Goal: Find specific page/section: Find specific page/section

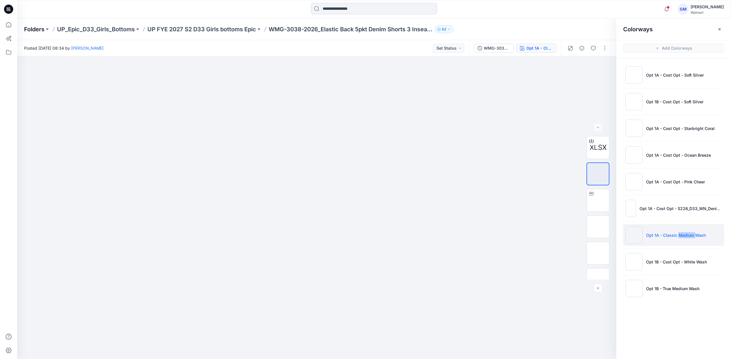
click at [39, 30] on p "Folders" at bounding box center [34, 29] width 20 height 8
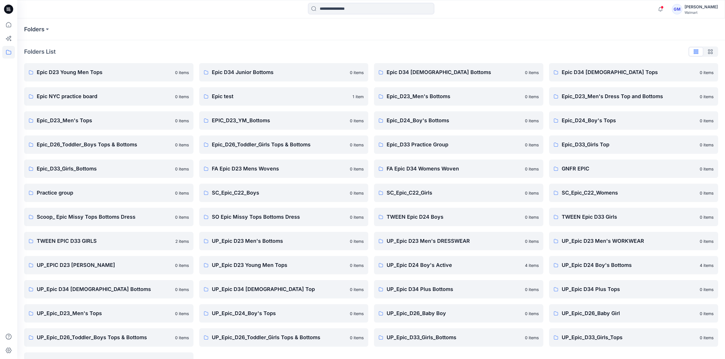
click at [209, 42] on div "Folders List Epic D23 Young Men Tops 0 items Epic NYC practice board 0 items Ep…" at bounding box center [371, 208] width 708 height 337
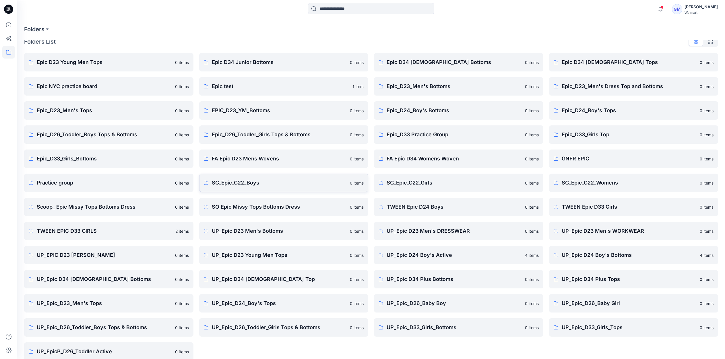
scroll to position [19, 0]
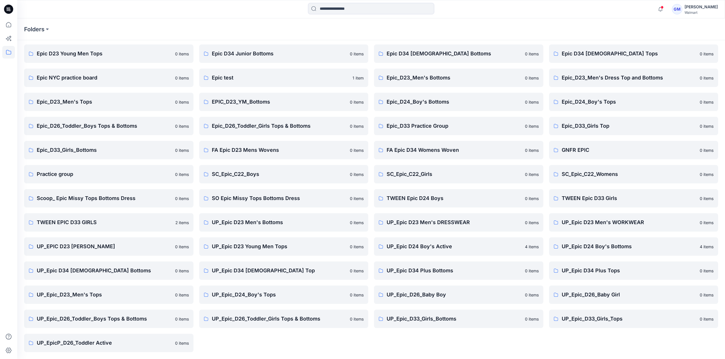
click at [273, 344] on div "Epic D34 Junior Bottoms 0 items Epic test 1 item EPIC_D23_YM_Bottoms 0 items Ep…" at bounding box center [283, 198] width 169 height 308
click at [241, 337] on div "Epic D34 Junior Bottoms 0 items Epic test 1 item EPIC_D23_YM_Bottoms 0 items Ep…" at bounding box center [283, 198] width 169 height 308
click at [452, 339] on div "Epic D34 [DEMOGRAPHIC_DATA] Bottoms 0 items Epic_D23_Men's Bottoms 0 items Epic…" at bounding box center [458, 198] width 169 height 308
click at [116, 196] on p "Scoop_ Epic Missy Tops Bottoms Dress" at bounding box center [104, 198] width 135 height 8
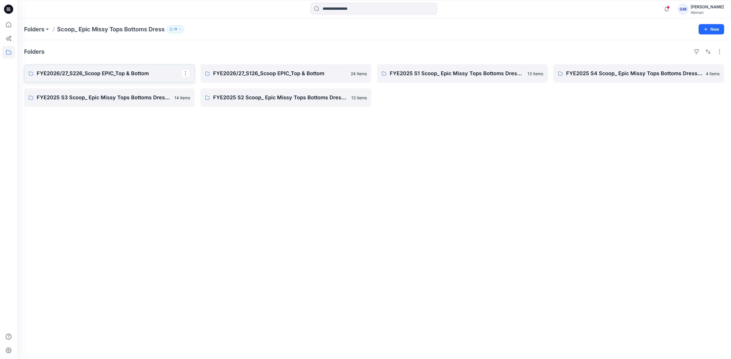
click at [123, 79] on link "FYE2026/27_S226_Scoop EPIC_Top & Bottom" at bounding box center [109, 73] width 171 height 18
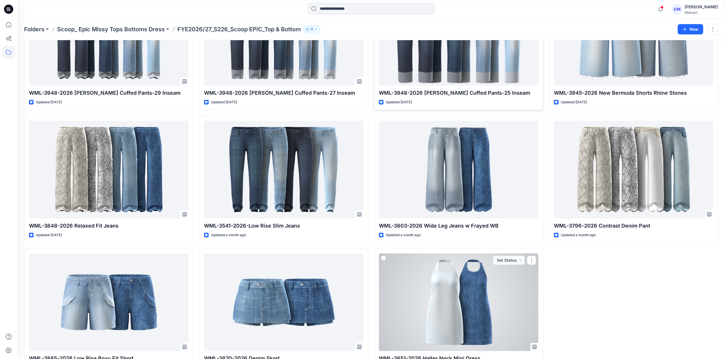
scroll to position [194, 0]
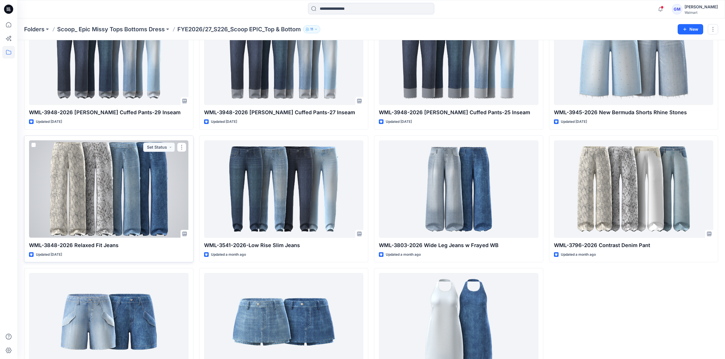
click at [67, 198] on div at bounding box center [109, 189] width 160 height 98
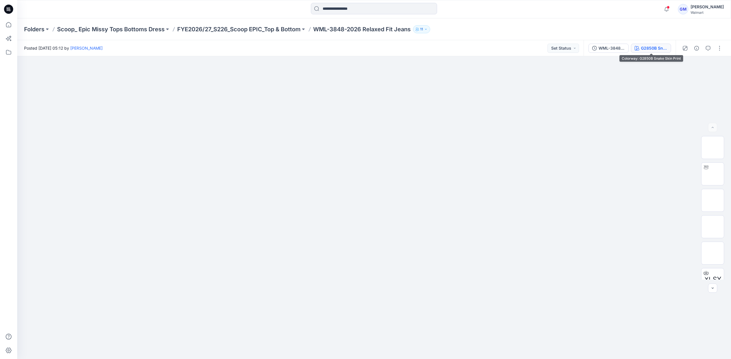
click at [636, 47] on icon "button" at bounding box center [637, 48] width 5 height 5
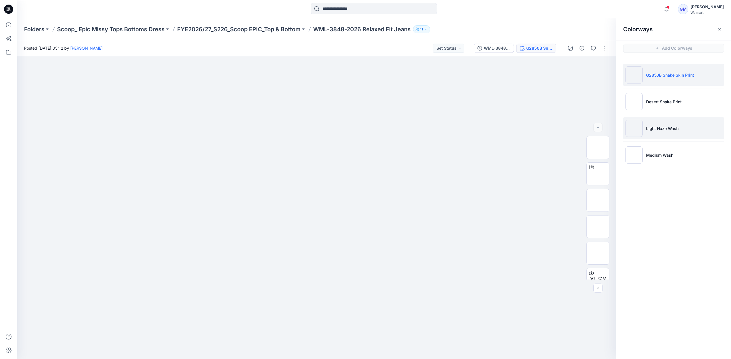
click at [677, 129] on p "Light Haze Wash" at bounding box center [662, 128] width 32 height 6
click at [598, 174] on img at bounding box center [598, 174] width 0 height 0
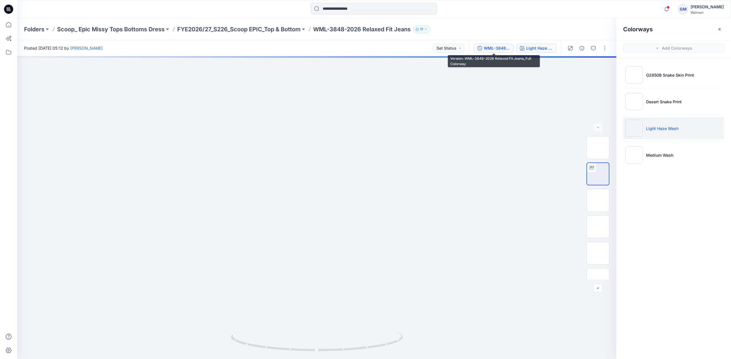
click at [502, 48] on div "WML-3848-2026 Relaxed Fit Jeans_Full Colorway" at bounding box center [497, 48] width 26 height 6
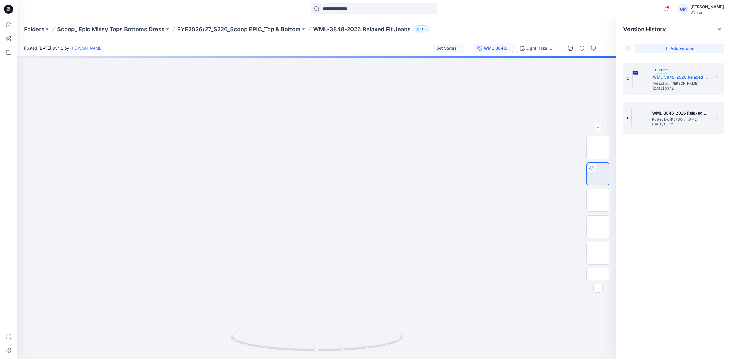
click at [664, 120] on span "Posted by: [PERSON_NAME]" at bounding box center [680, 119] width 57 height 6
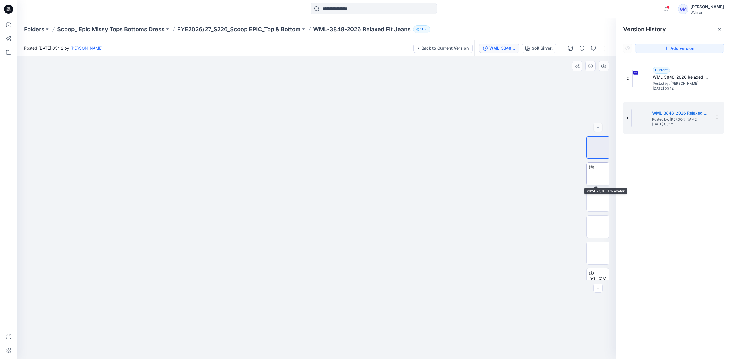
click at [598, 174] on img at bounding box center [598, 174] width 0 height 0
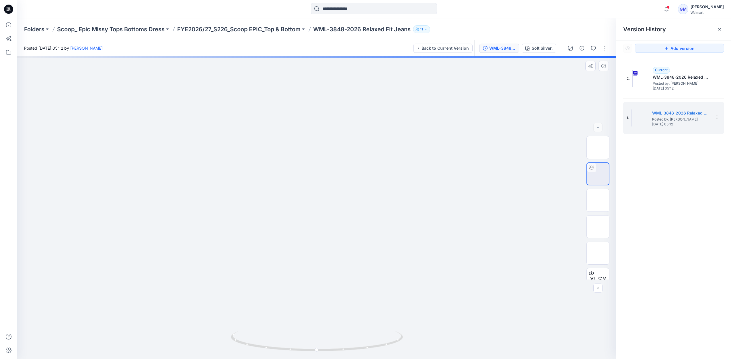
drag, startPoint x: 331, startPoint y: 287, endPoint x: 331, endPoint y: 187, distance: 100.1
drag, startPoint x: 390, startPoint y: 345, endPoint x: 390, endPoint y: 336, distance: 9.5
click at [390, 336] on icon at bounding box center [318, 342] width 174 height 22
drag, startPoint x: 391, startPoint y: 345, endPoint x: 383, endPoint y: 343, distance: 8.7
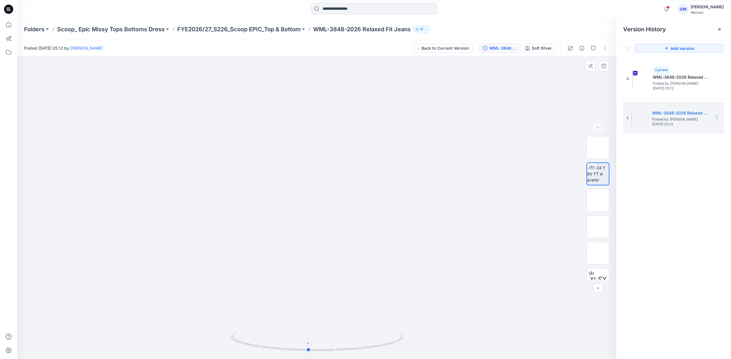
click at [383, 343] on icon at bounding box center [318, 342] width 174 height 22
